Goal: Find specific page/section: Find specific page/section

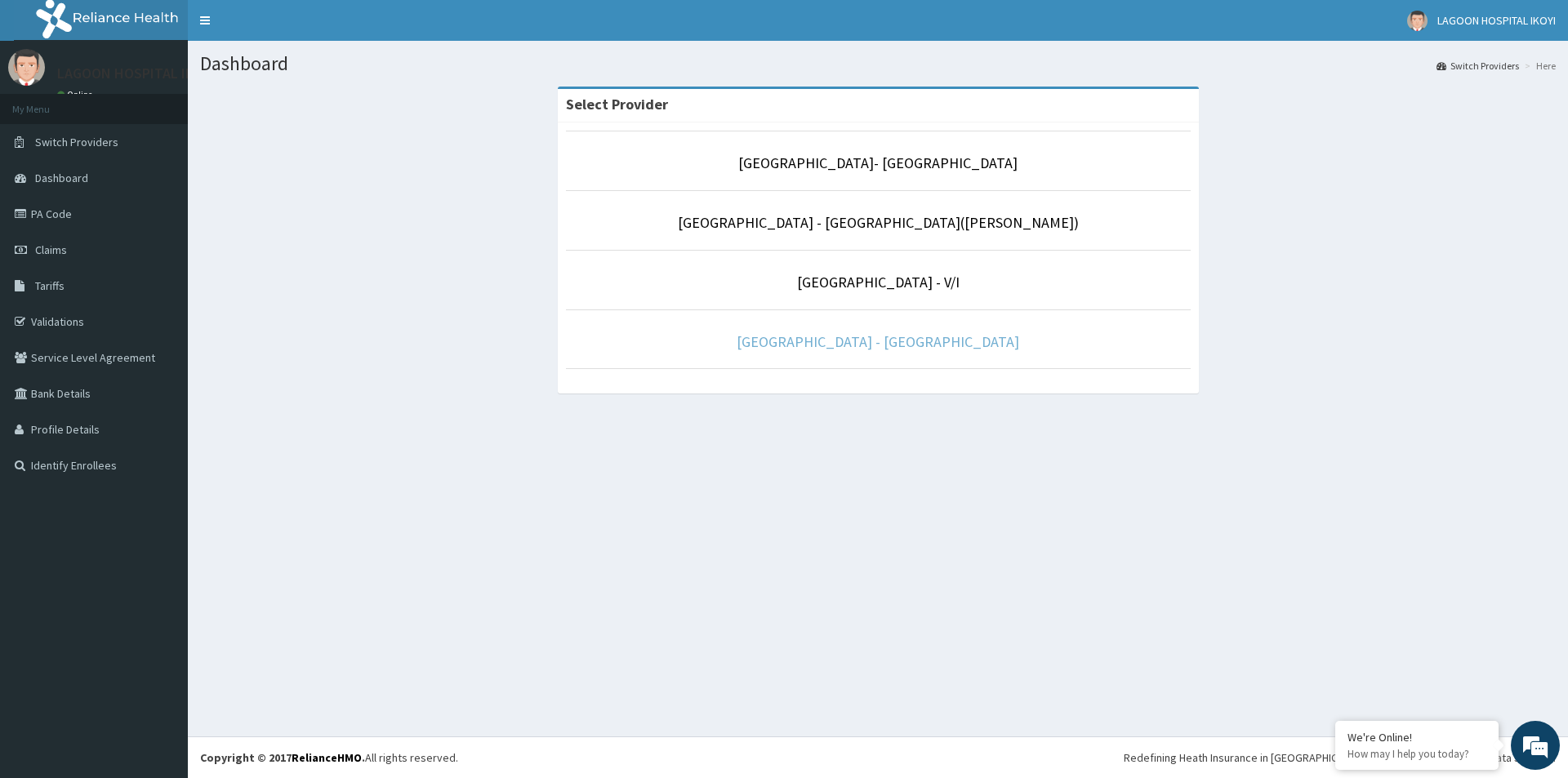
click at [876, 346] on link "[GEOGRAPHIC_DATA] - [GEOGRAPHIC_DATA]" at bounding box center [877, 341] width 282 height 19
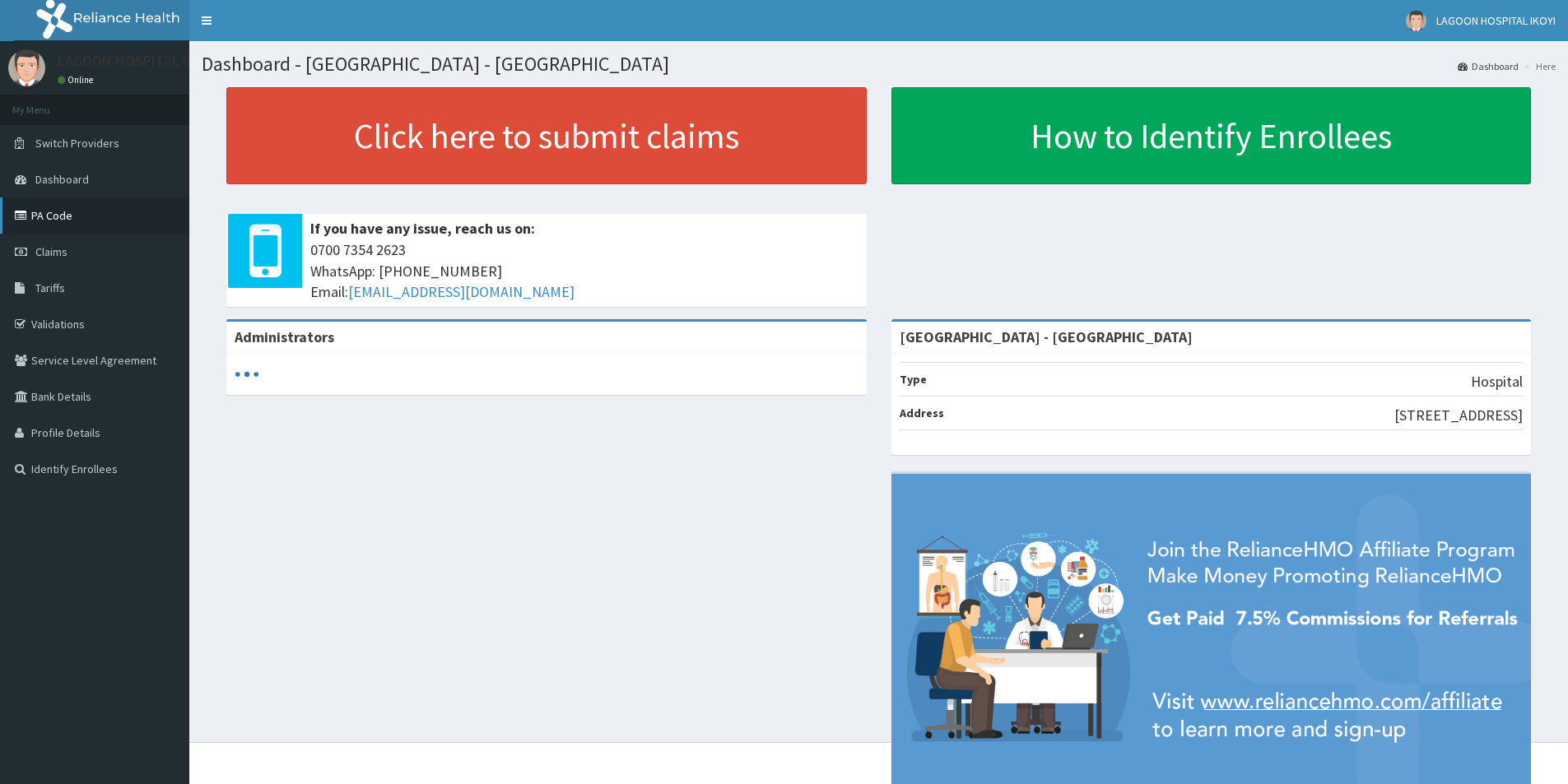
click at [55, 209] on link "PA Code" at bounding box center [94, 215] width 189 height 36
